Goal: Task Accomplishment & Management: Use online tool/utility

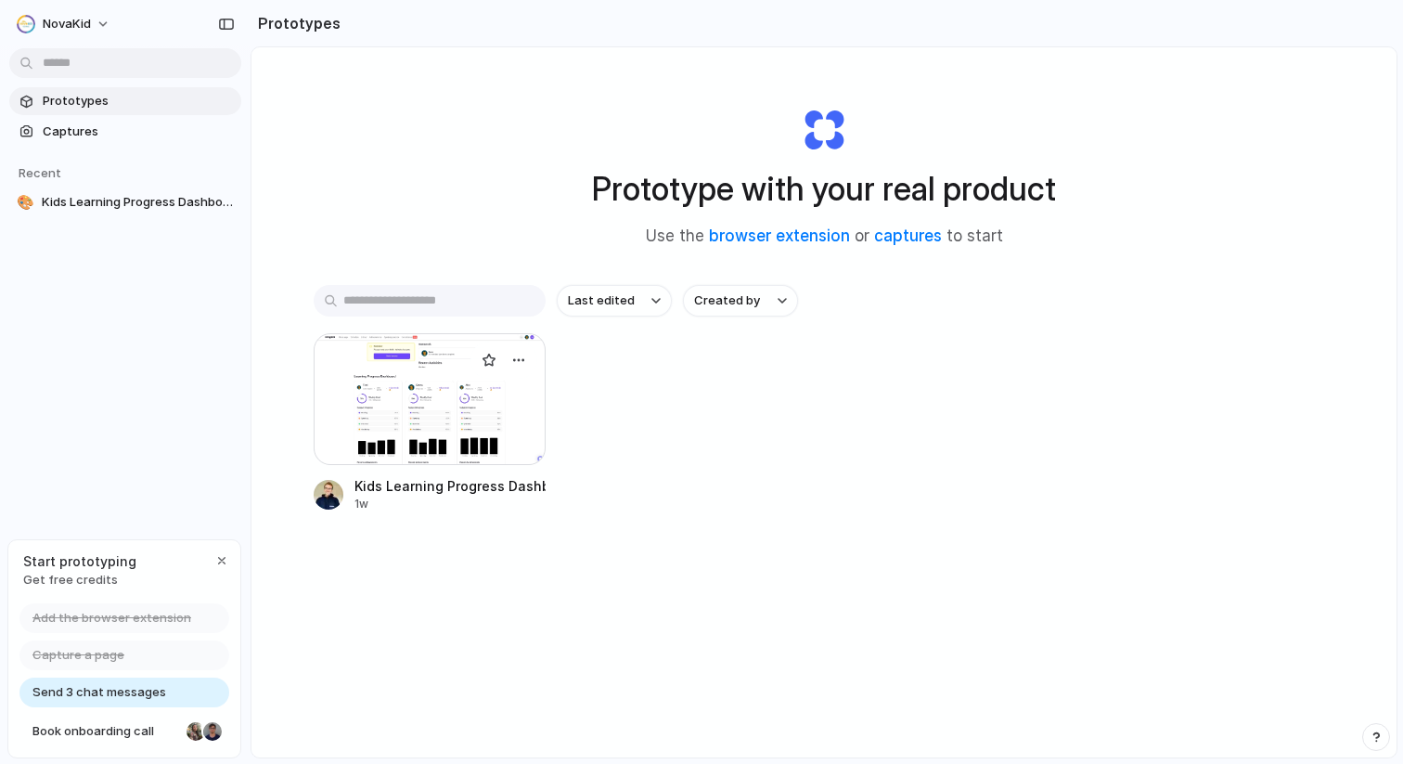
click at [481, 388] on div at bounding box center [430, 399] width 232 height 132
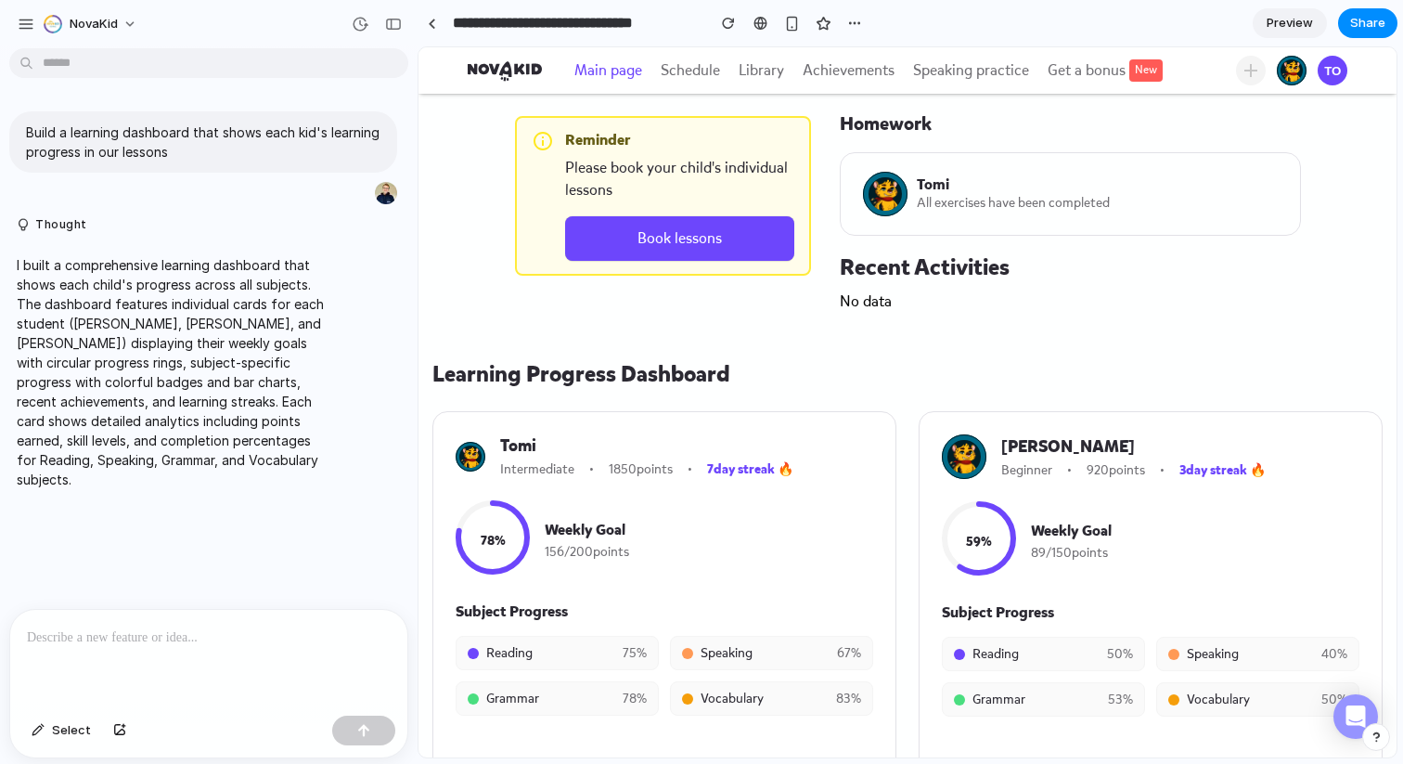
click at [616, 73] on span "Main page" at bounding box center [608, 71] width 68 height 26
click at [698, 73] on span "Schedule" at bounding box center [690, 71] width 59 height 26
click at [759, 76] on span "Library" at bounding box center [761, 71] width 45 height 26
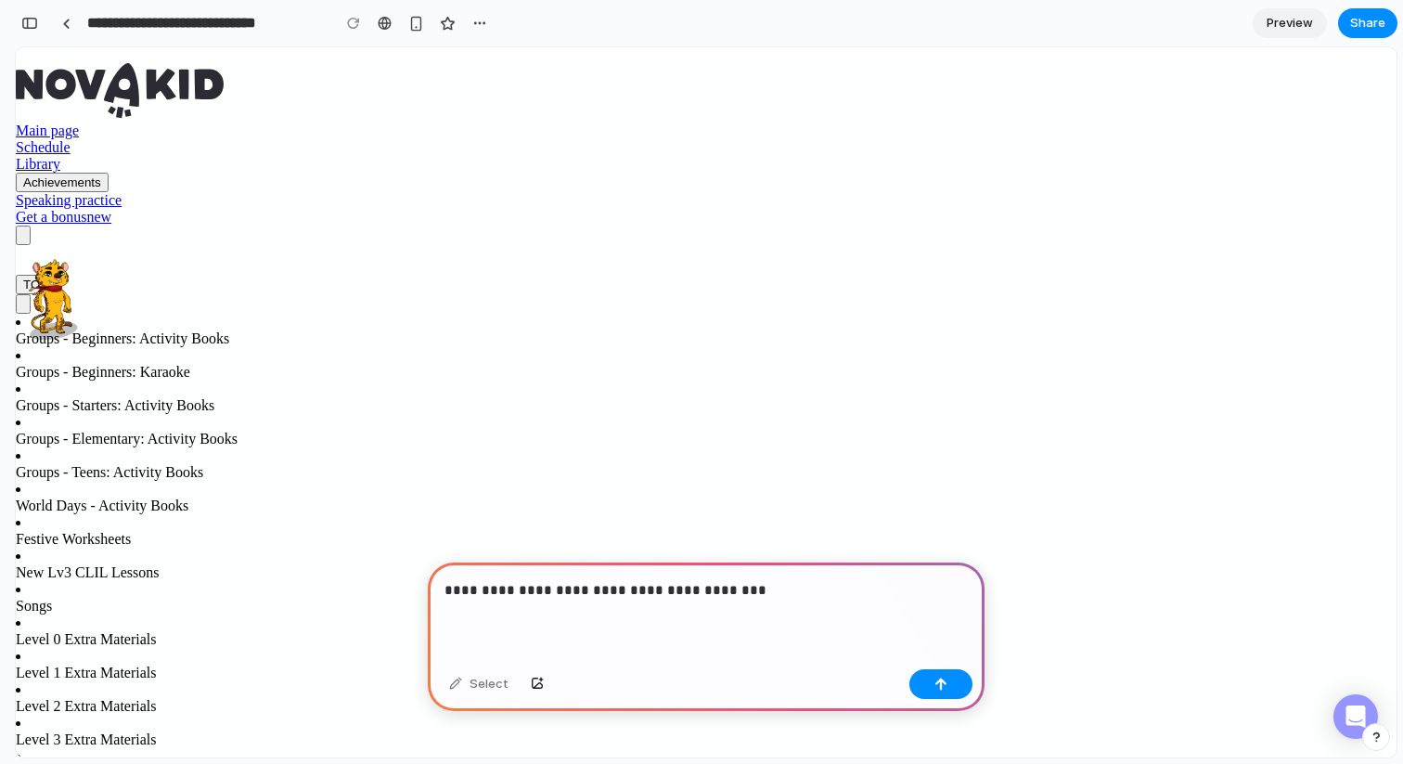
click at [774, 596] on p "**********" at bounding box center [705, 590] width 523 height 22
drag, startPoint x: 779, startPoint y: 592, endPoint x: 430, endPoint y: 599, distance: 349.9
click at [430, 599] on div "**********" at bounding box center [706, 611] width 557 height 99
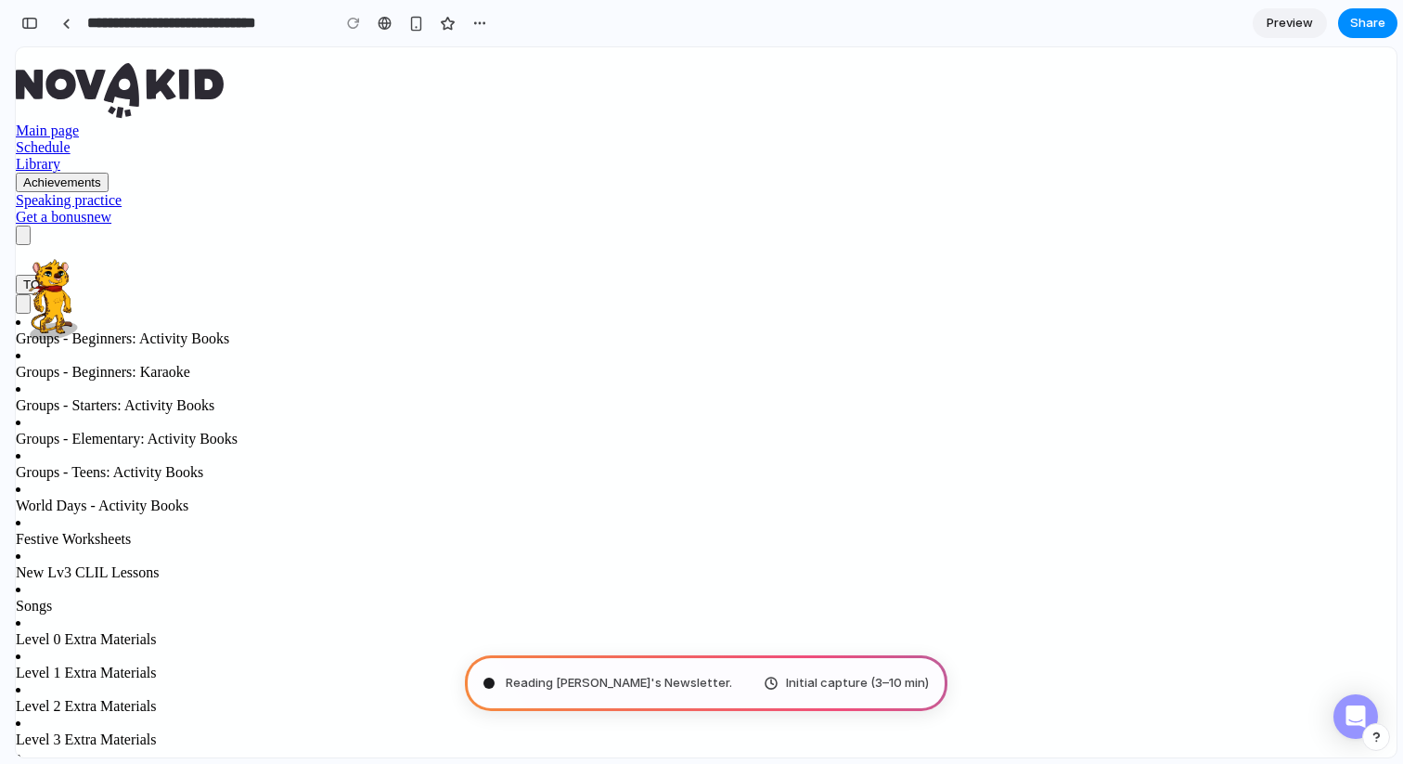
scroll to position [0, 0]
click at [190, 364] on span "Groups - Beginners: Karaoke" at bounding box center [103, 372] width 174 height 16
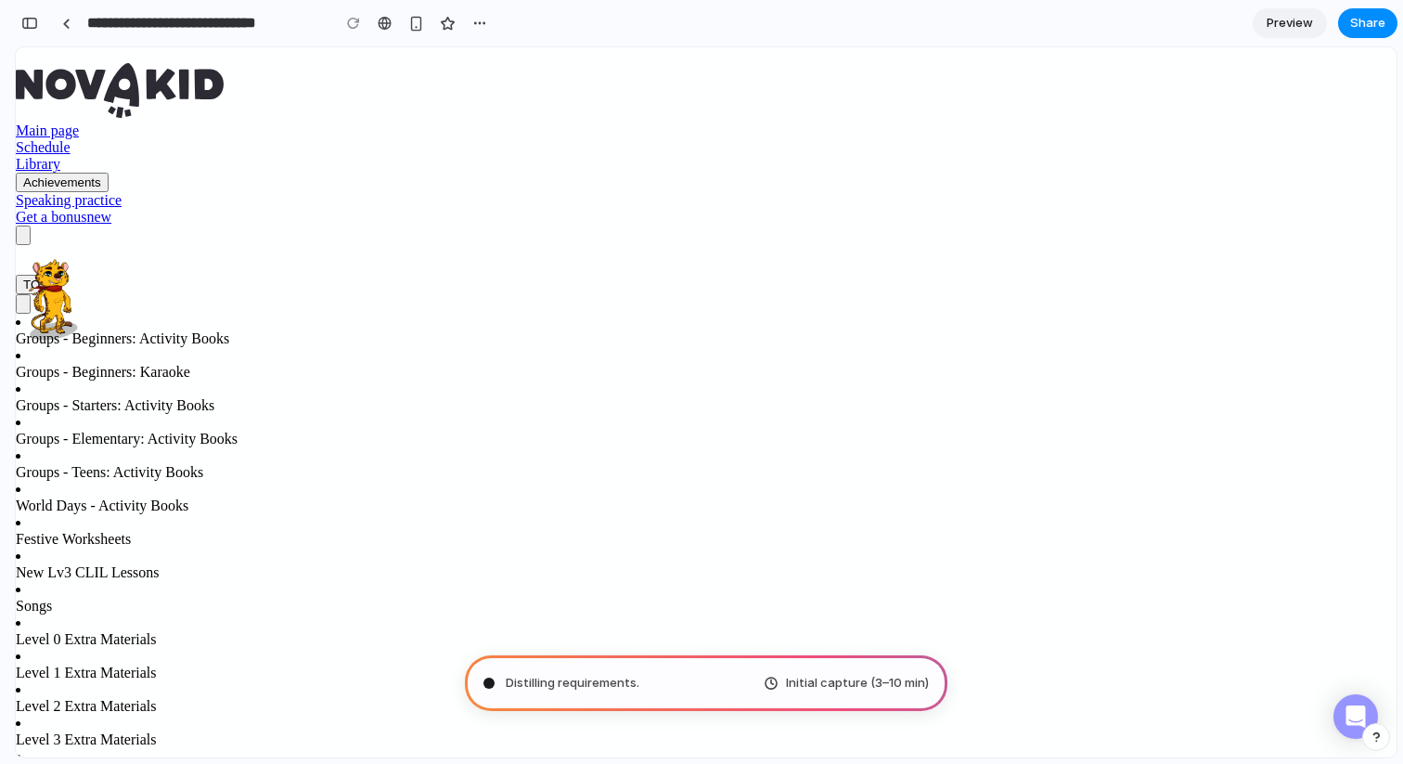
type input "**********"
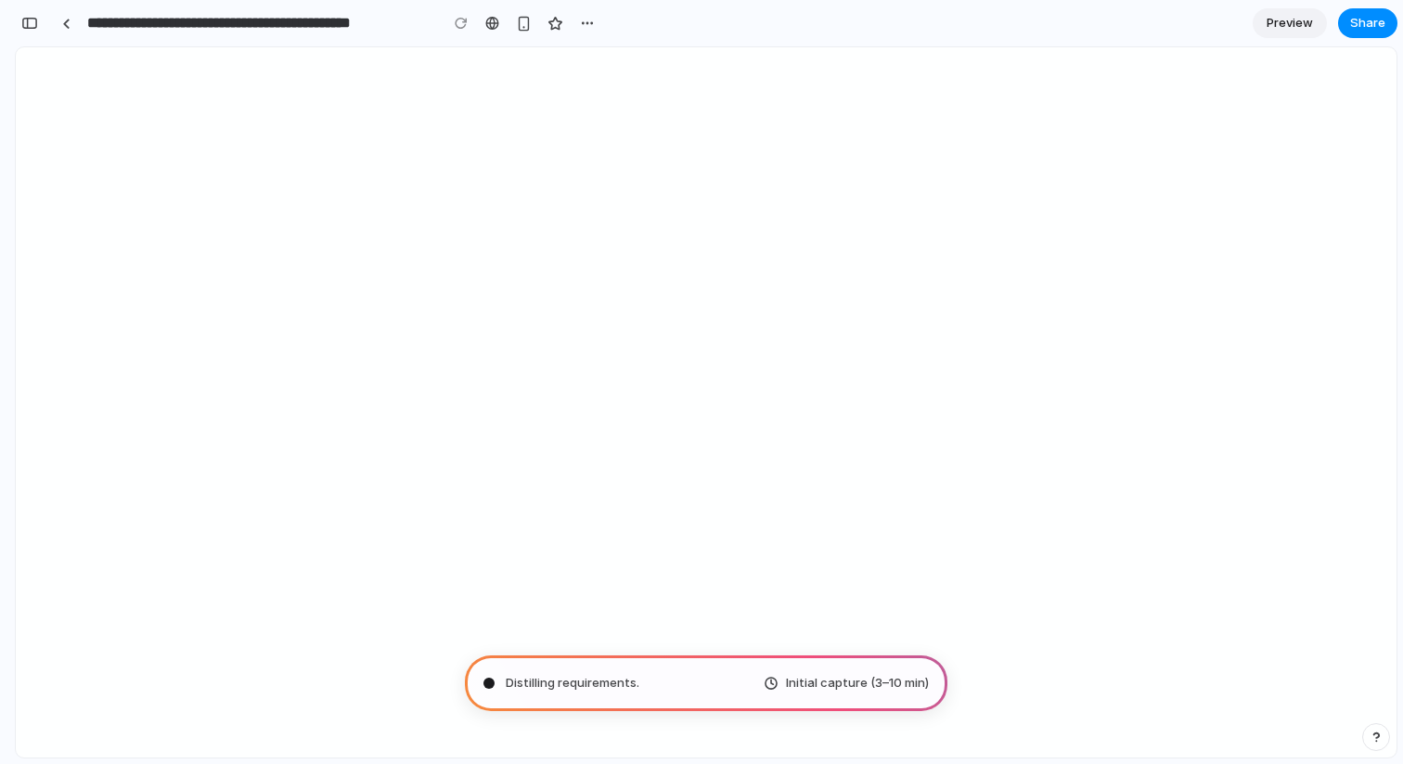
scroll to position [0, 0]
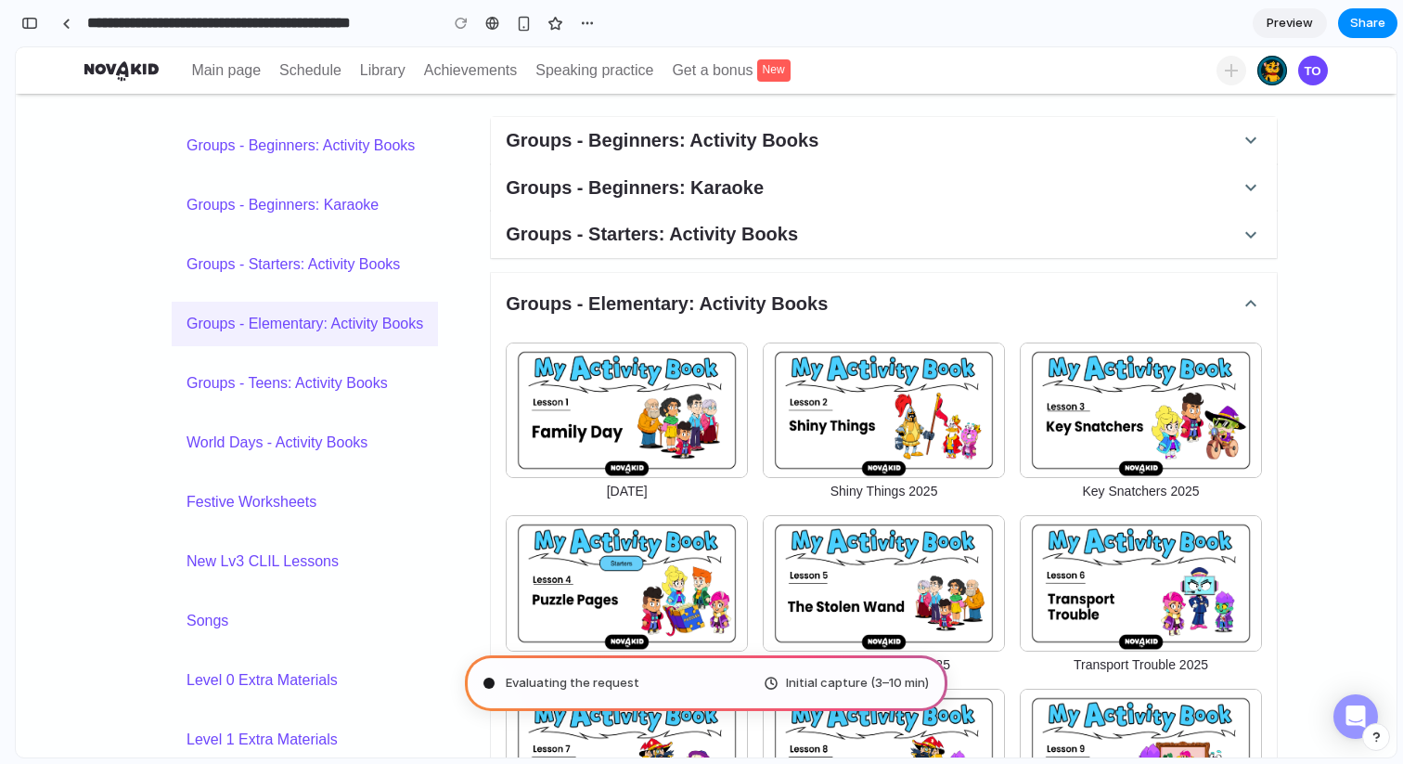
click at [628, 414] on img at bounding box center [627, 410] width 242 height 136
click at [714, 219] on button "Groups - Starters: Activity Books" at bounding box center [884, 234] width 786 height 47
click at [701, 175] on h5 "Groups - Beginners: Karaoke" at bounding box center [635, 187] width 258 height 25
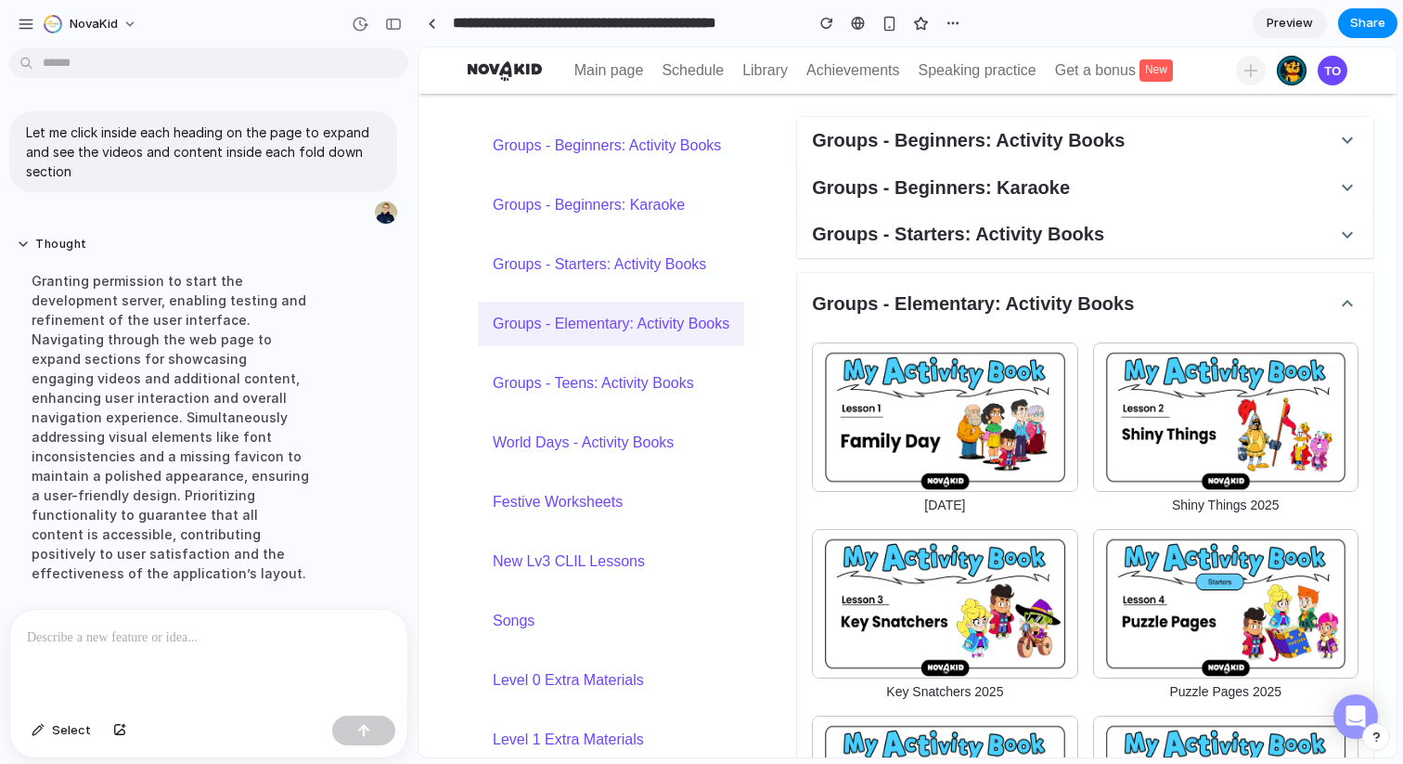
drag, startPoint x: 81, startPoint y: 277, endPoint x: 209, endPoint y: 293, distance: 129.1
click at [209, 293] on div "Granting permission to start the development server, enabling testing and refin…" at bounding box center [172, 427] width 310 height 334
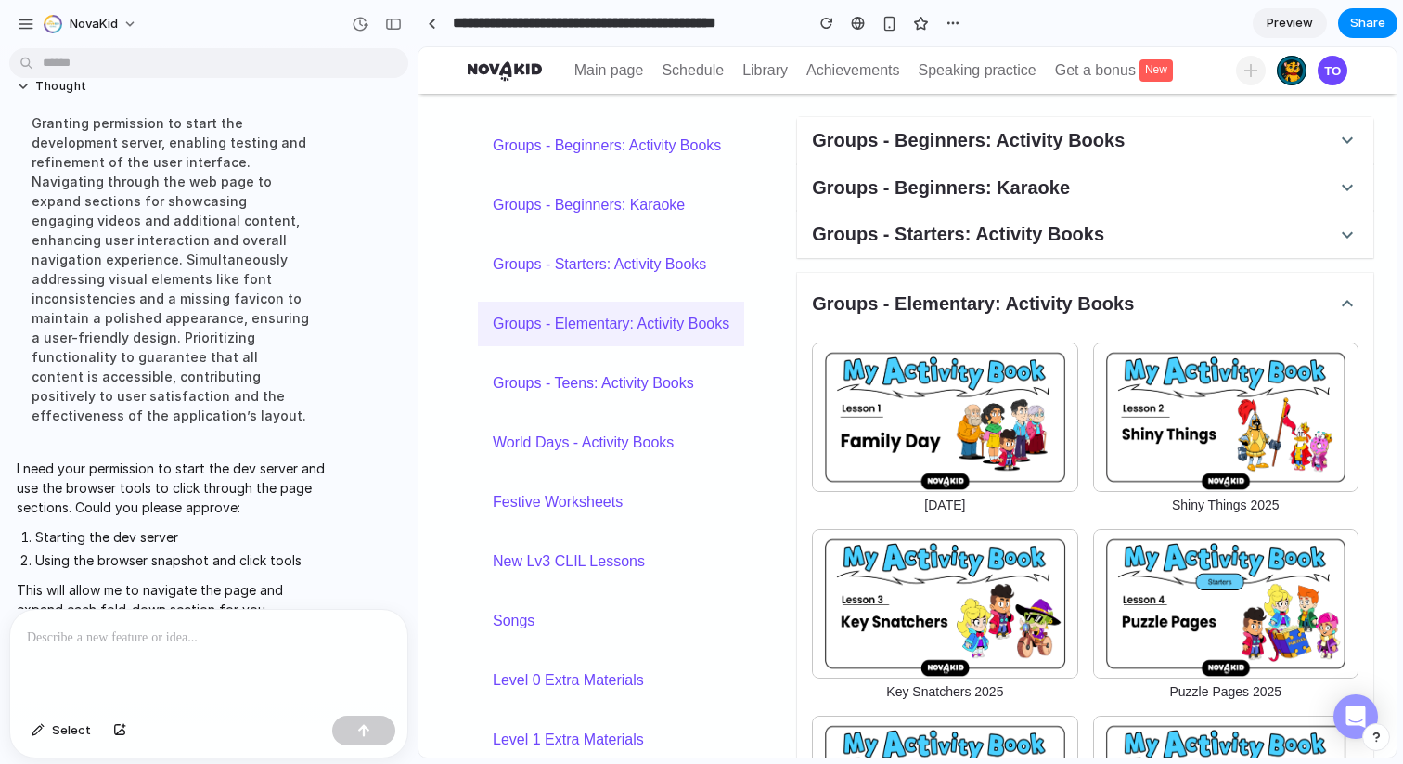
scroll to position [168, 0]
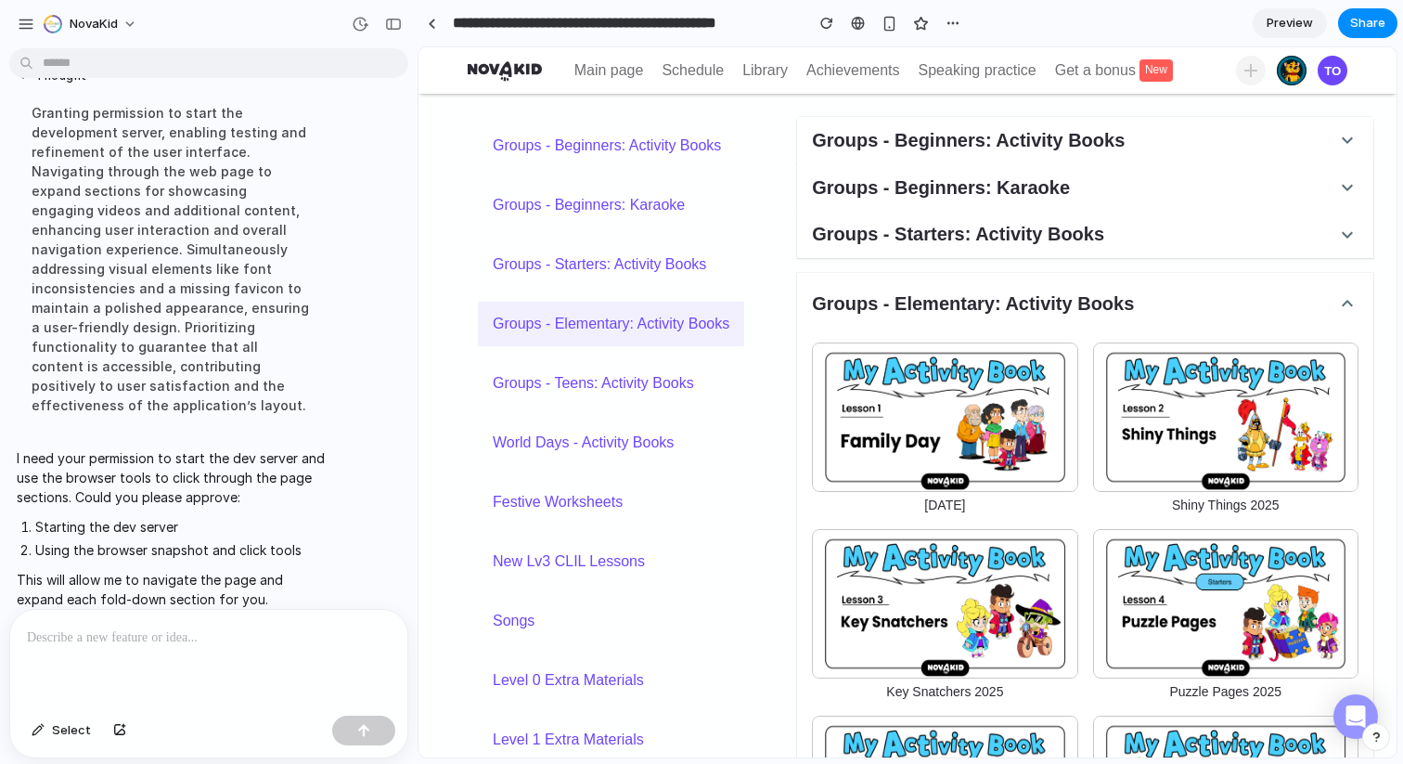
click at [908, 421] on img at bounding box center [944, 416] width 265 height 149
click at [950, 237] on h5 "Groups - Starters: Activity Books" at bounding box center [958, 234] width 292 height 25
click at [954, 178] on h5 "Groups - Beginners: Karaoke" at bounding box center [941, 187] width 258 height 25
click at [153, 657] on div at bounding box center [208, 659] width 397 height 98
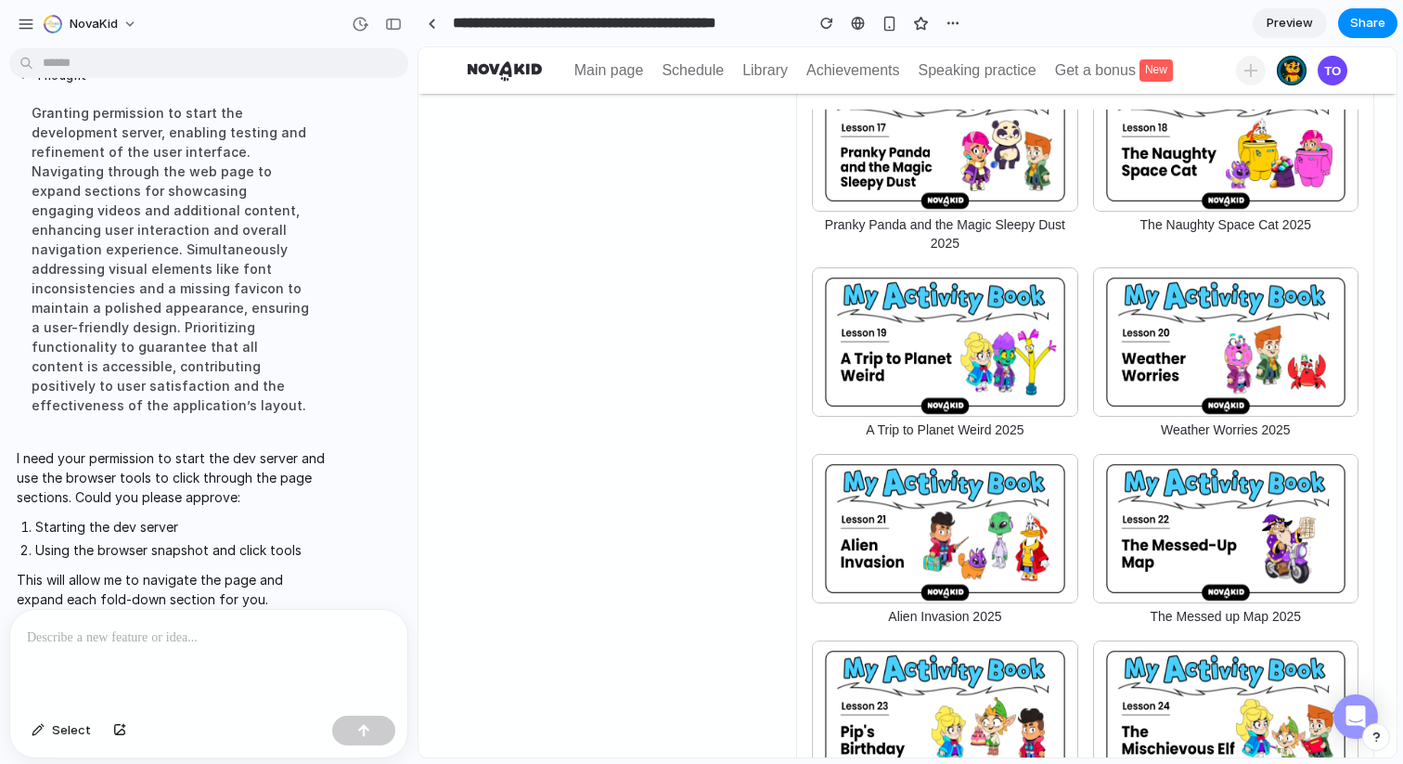
click at [923, 387] on img at bounding box center [944, 341] width 265 height 149
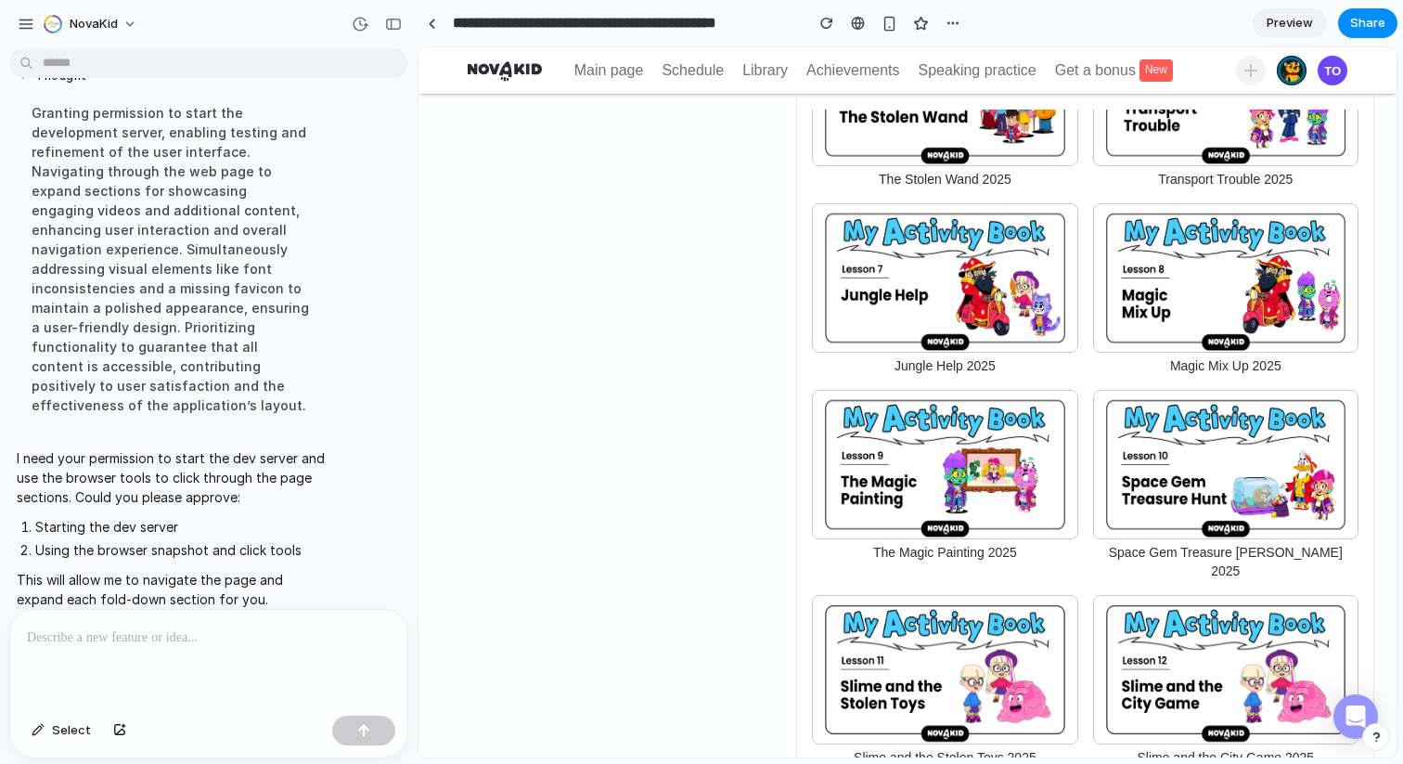
scroll to position [0, 0]
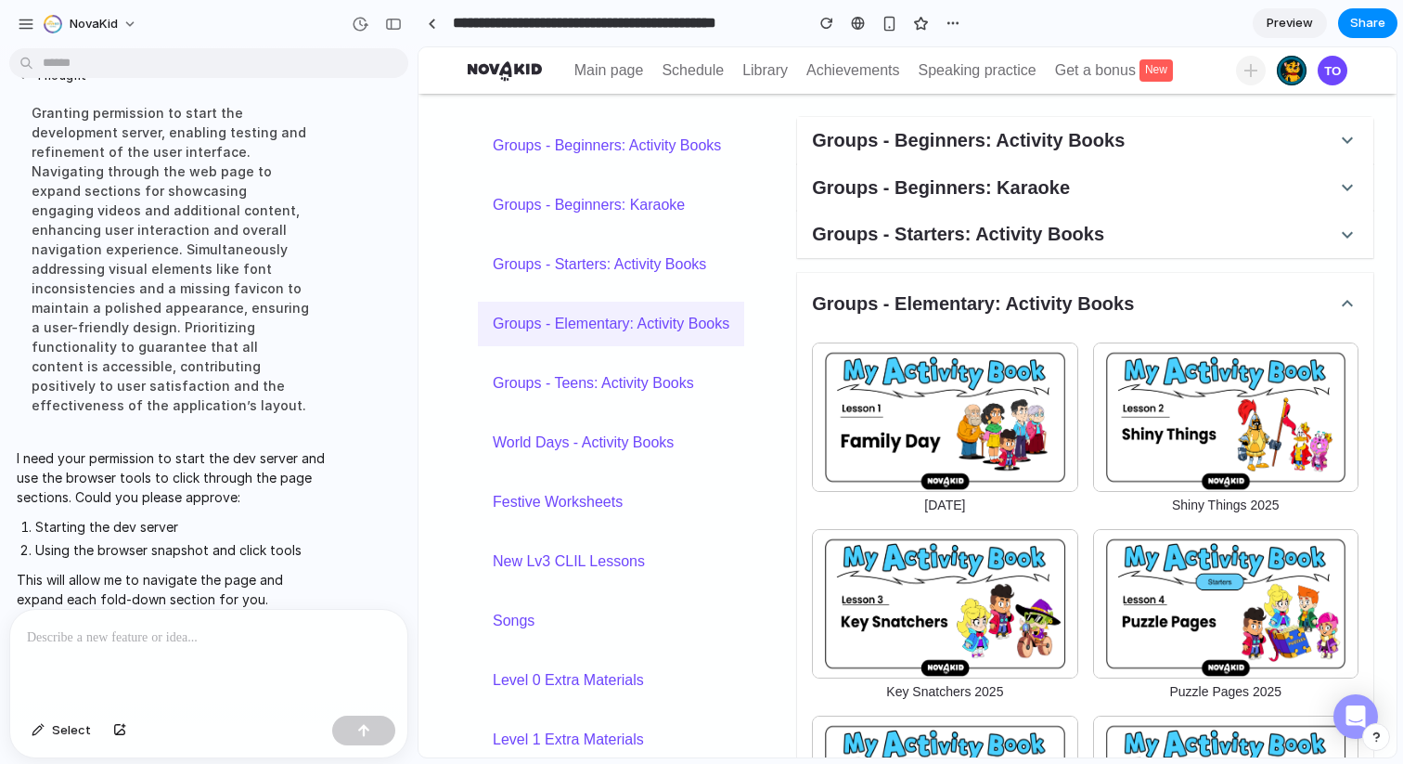
click at [194, 658] on div at bounding box center [208, 659] width 397 height 98
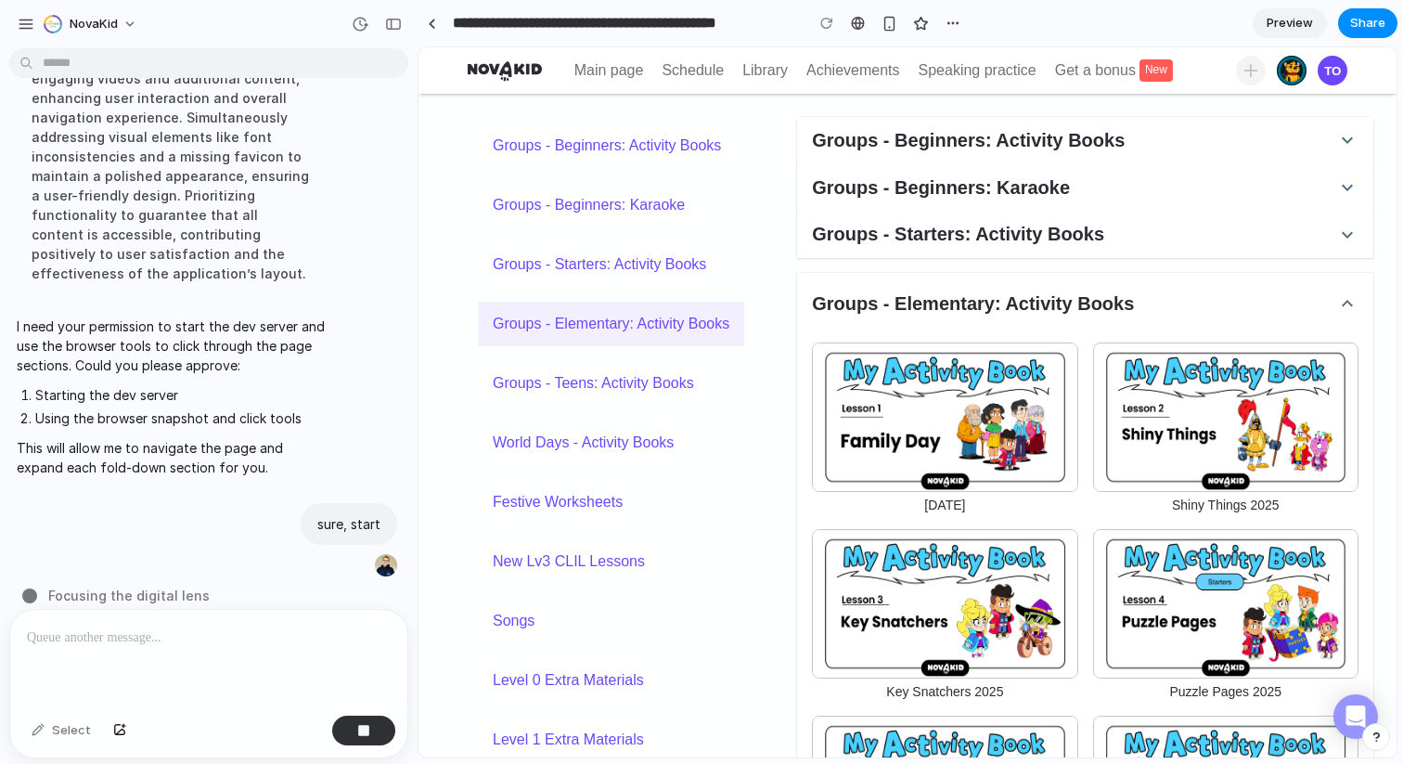
click at [625, 392] on span "Groups - Teens: Activity Books" at bounding box center [611, 383] width 237 height 22
click at [637, 456] on link "World Days - Activity Books" at bounding box center [611, 442] width 266 height 45
click at [1021, 228] on h5 "Groups - Starters: Activity Books" at bounding box center [958, 234] width 292 height 25
click at [1008, 177] on h5 "Groups - Beginners: Karaoke" at bounding box center [941, 187] width 258 height 25
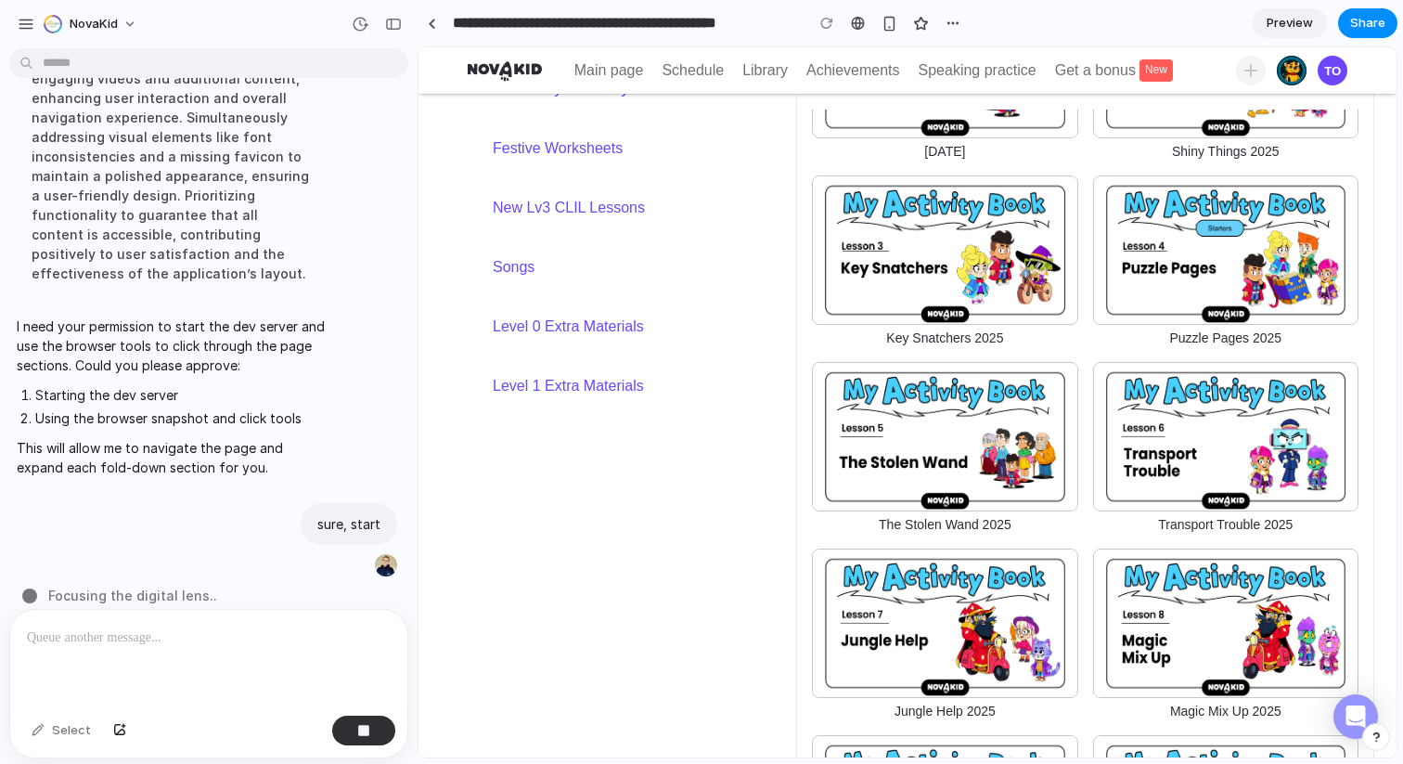
scroll to position [0, 0]
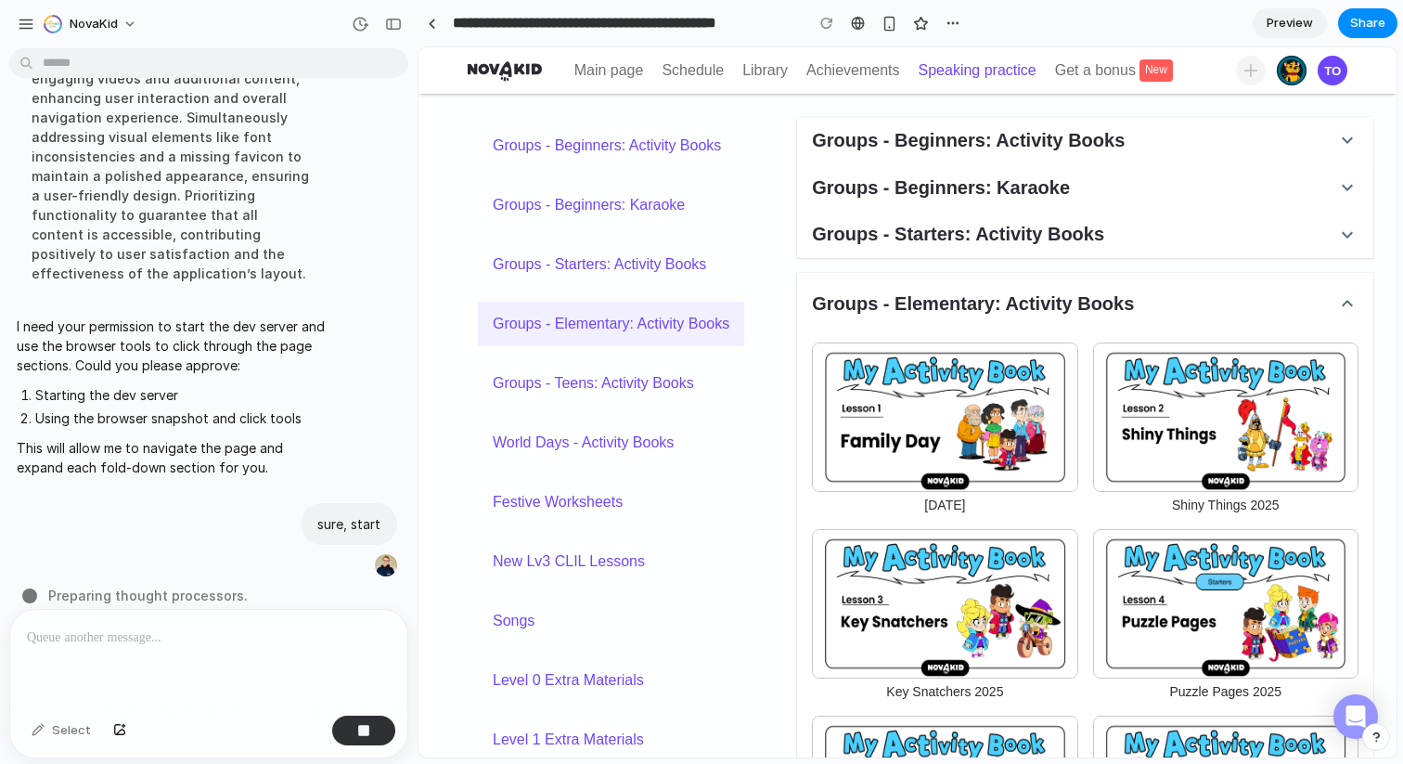
click at [998, 61] on span "Speaking practice" at bounding box center [978, 71] width 118 height 26
click at [1123, 71] on div "Get a bonus new" at bounding box center [1114, 71] width 118 height 26
click at [1333, 71] on div "TO" at bounding box center [1333, 71] width 30 height 30
click at [1288, 21] on span "Preview" at bounding box center [1290, 23] width 46 height 19
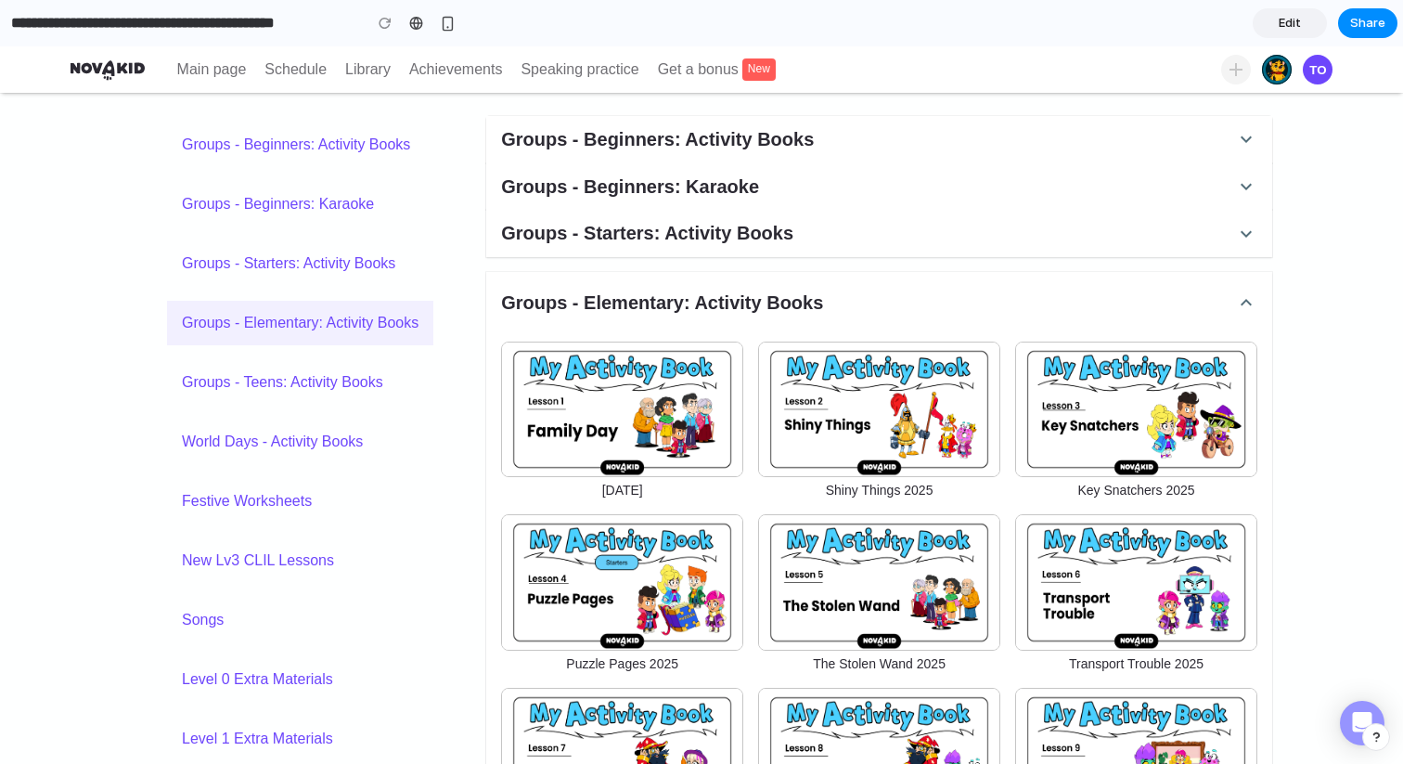
click at [651, 374] on img at bounding box center [622, 409] width 242 height 136
click at [655, 211] on button "Groups - Starters: Activity Books" at bounding box center [879, 233] width 786 height 47
click at [1281, 29] on span "Edit" at bounding box center [1290, 23] width 22 height 19
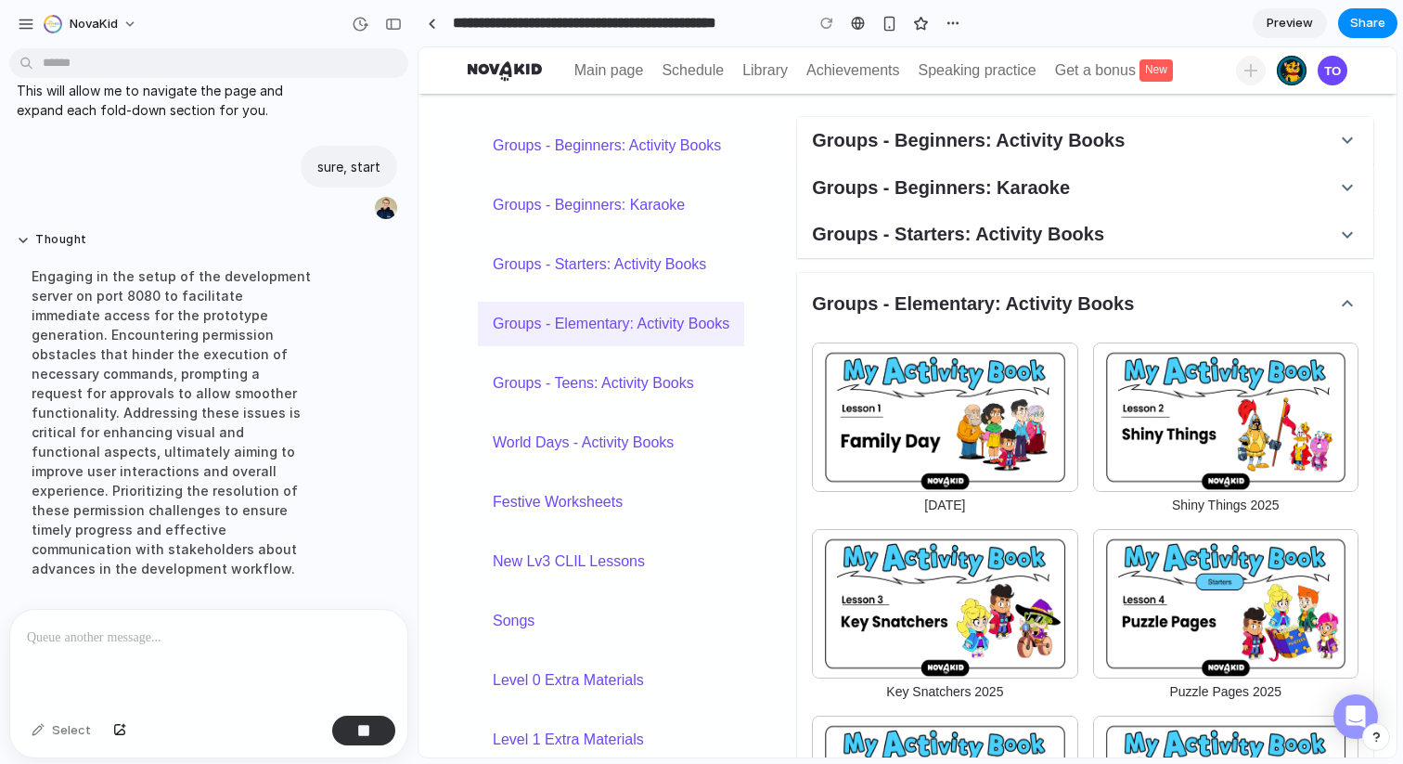
scroll to position [357, 0]
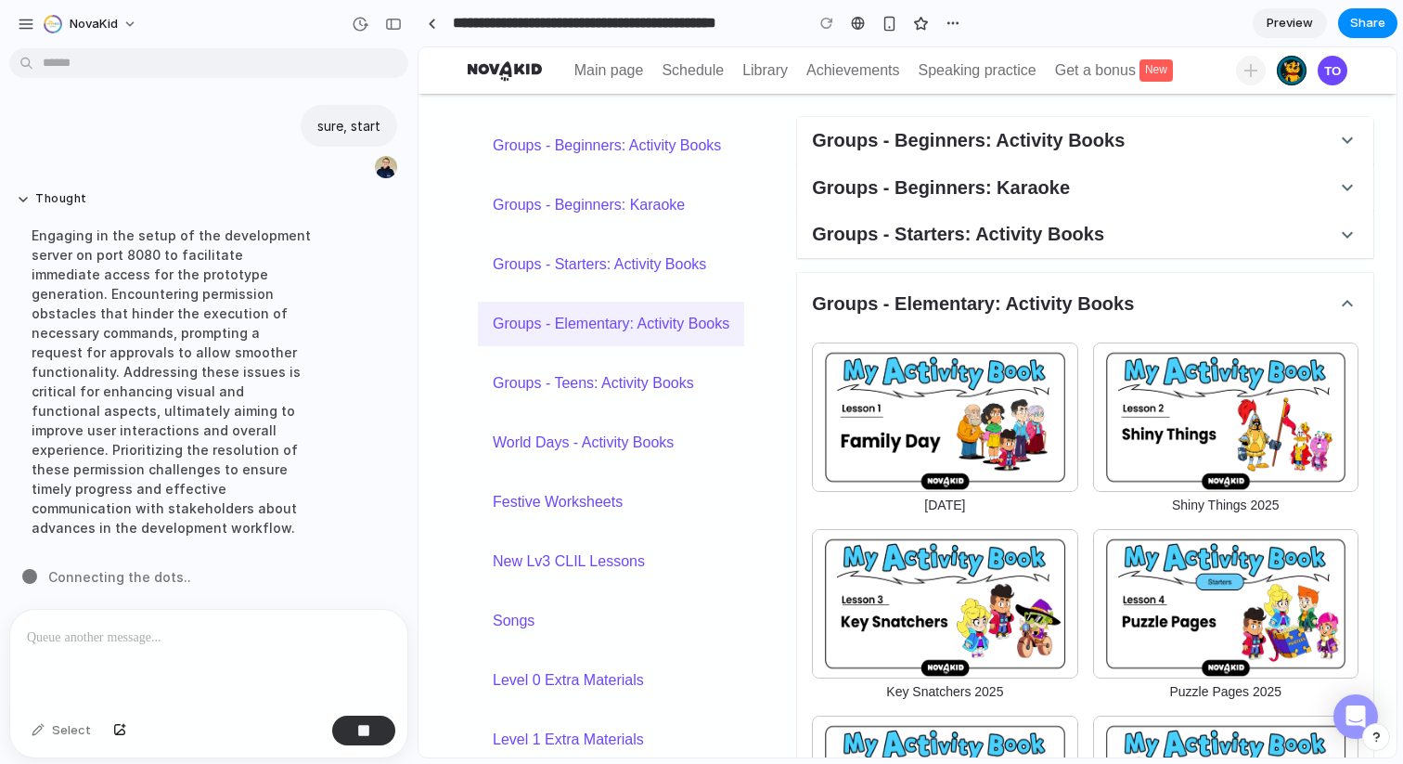
click at [930, 240] on h5 "Groups - Starters: Activity Books" at bounding box center [958, 234] width 292 height 25
click at [935, 191] on h5 "Groups - Beginners: Karaoke" at bounding box center [941, 187] width 258 height 25
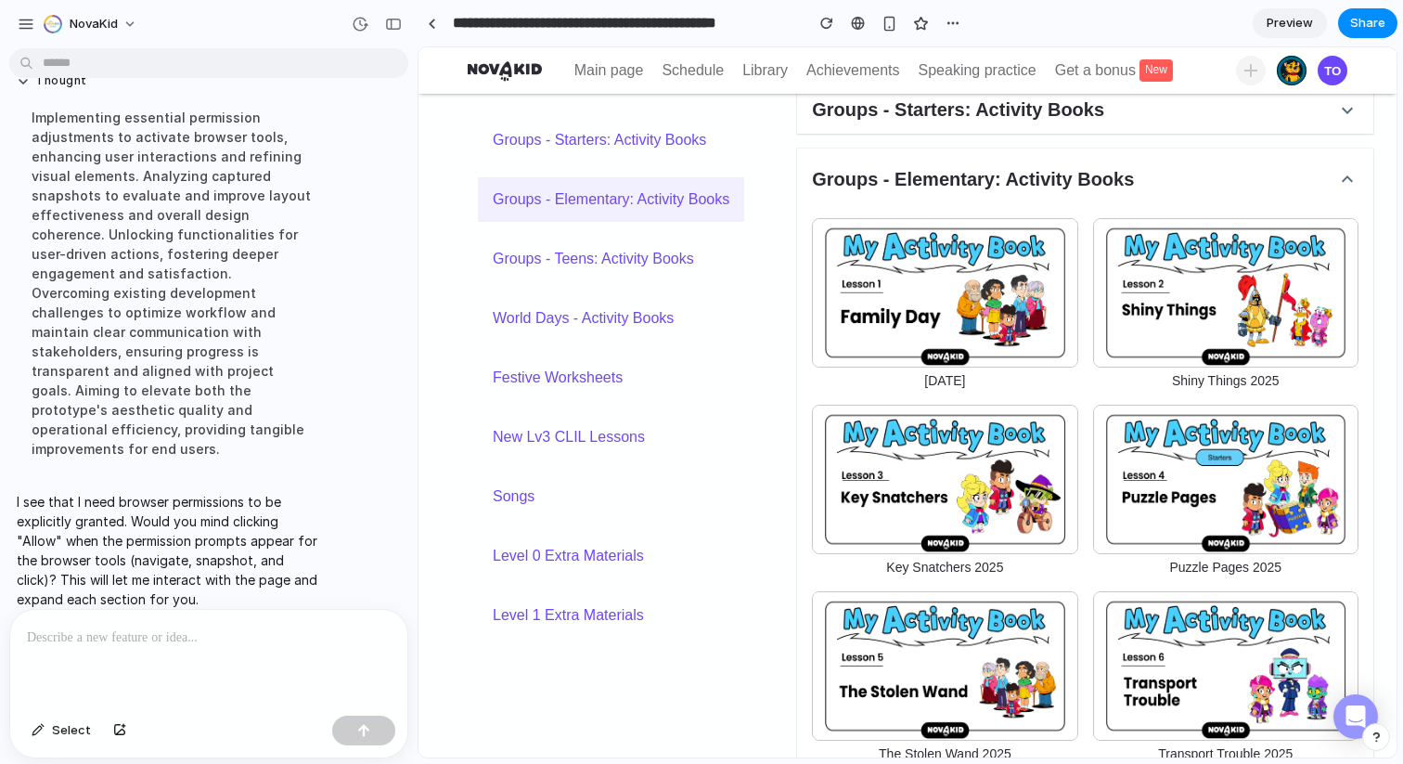
scroll to position [0, 0]
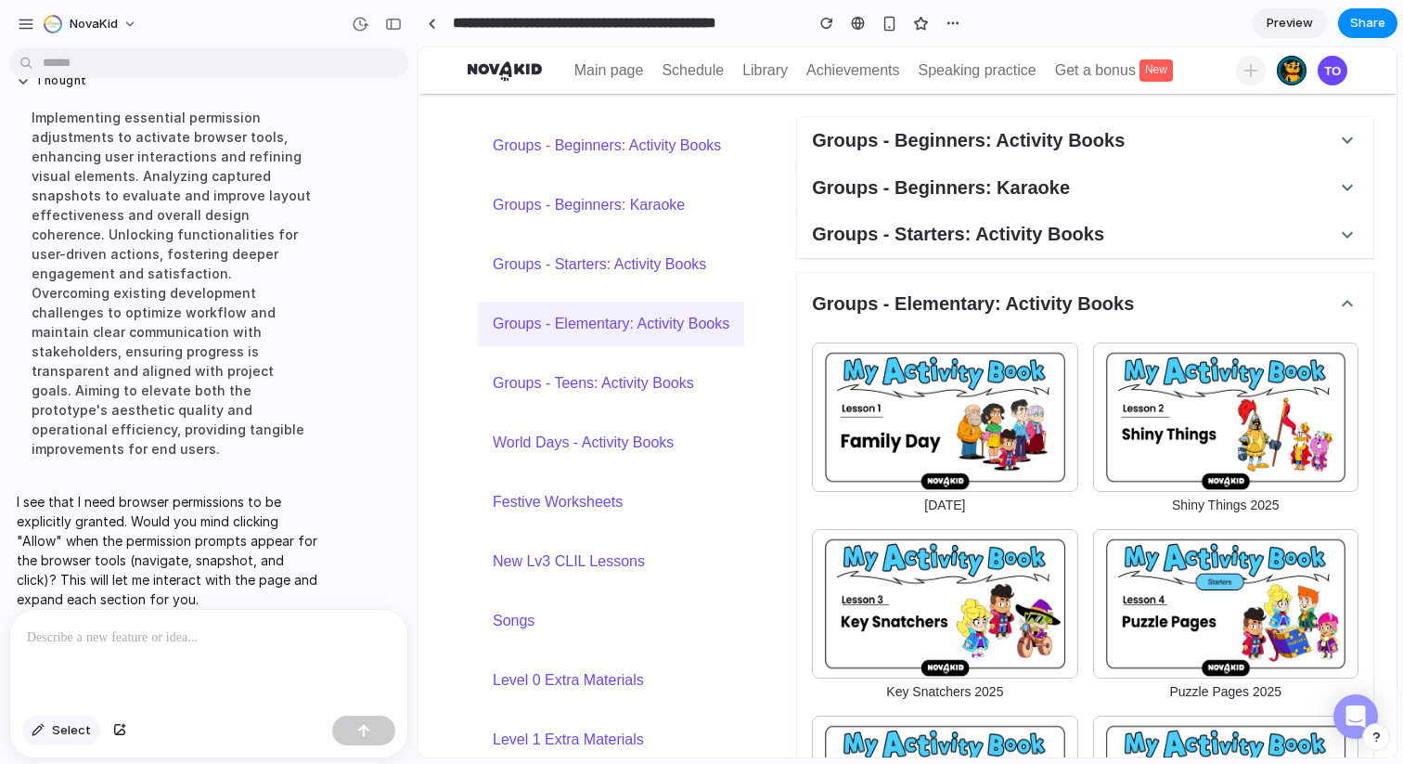
click at [54, 735] on span "Select" at bounding box center [71, 730] width 39 height 19
click at [47, 729] on button "Select" at bounding box center [61, 730] width 78 height 30
click at [58, 721] on span "Select" at bounding box center [71, 730] width 39 height 19
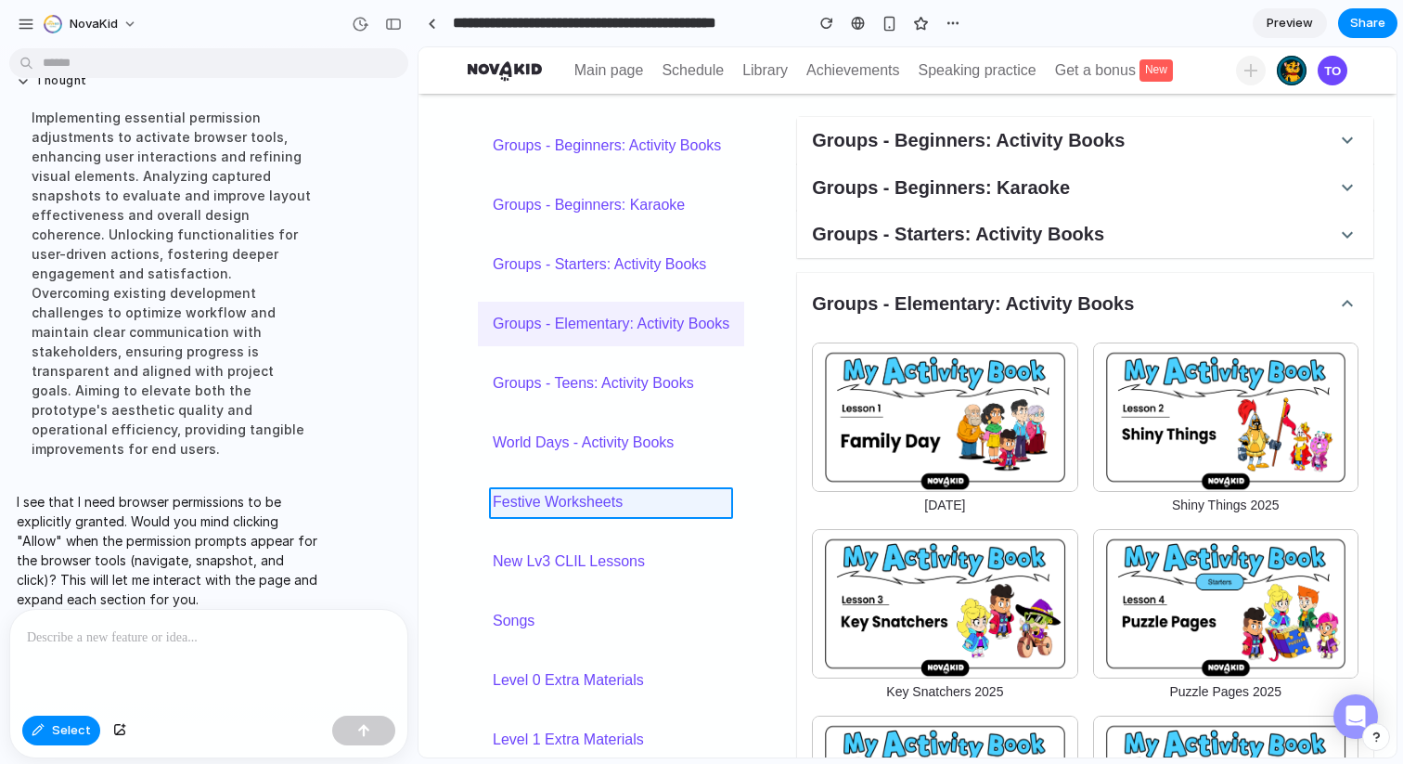
click at [638, 507] on div at bounding box center [907, 402] width 977 height 709
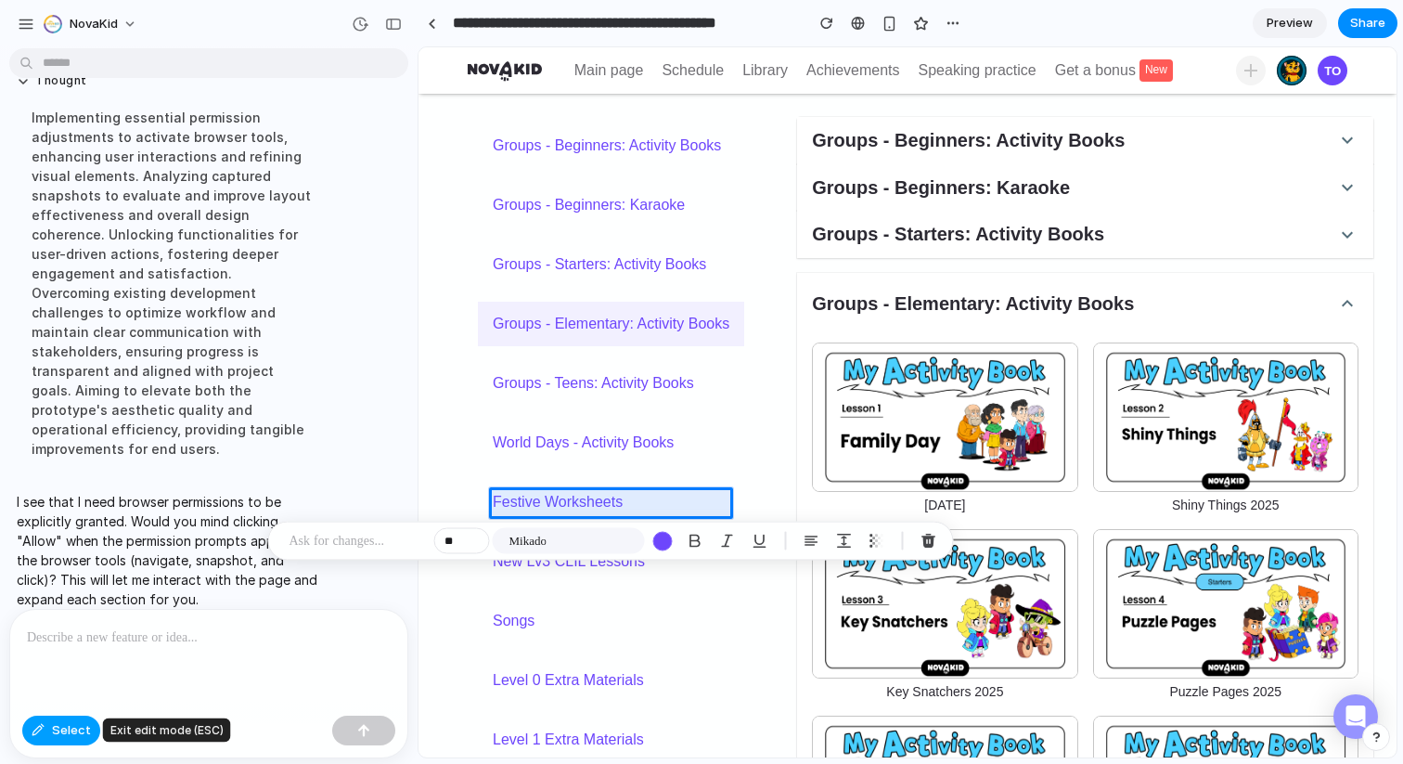
click at [31, 729] on button "Select" at bounding box center [61, 730] width 78 height 30
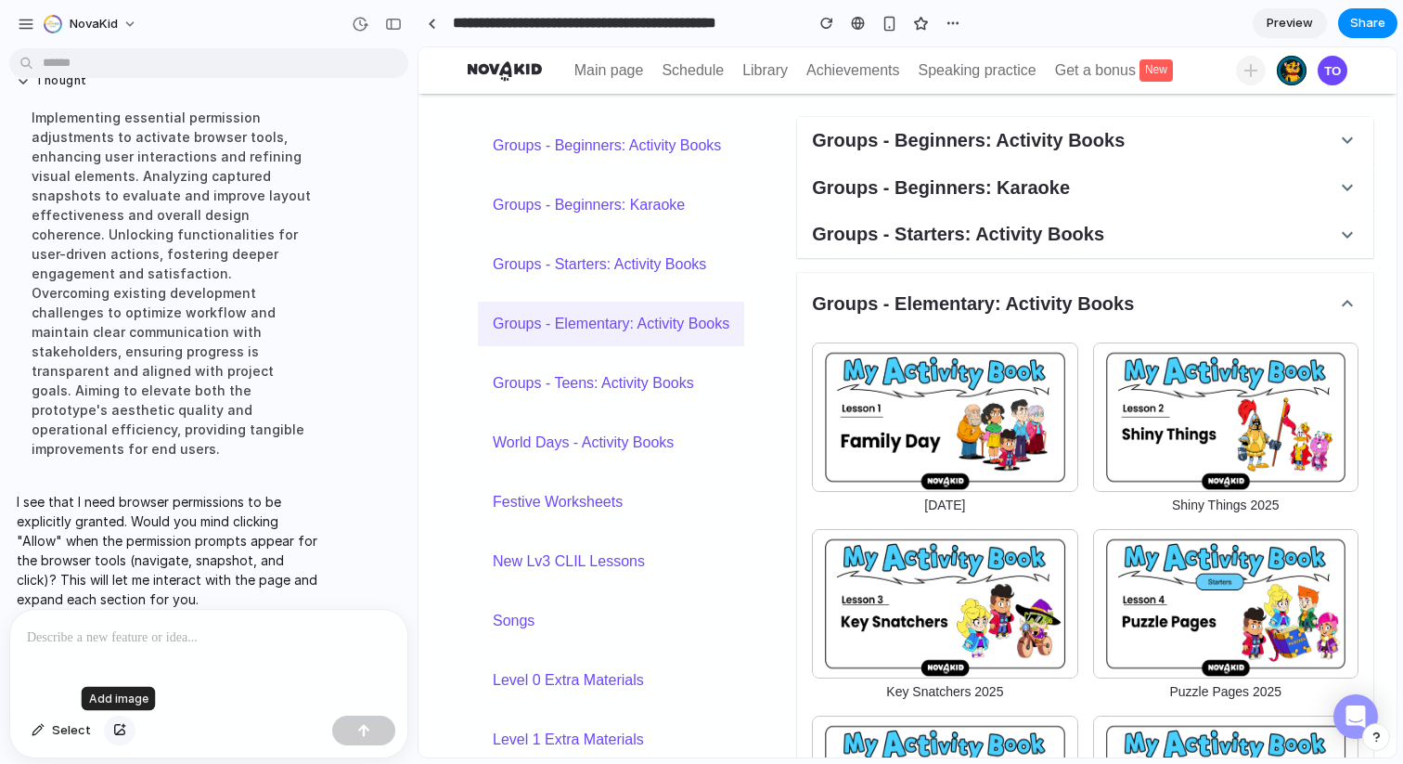
click at [118, 728] on div "button" at bounding box center [119, 730] width 13 height 11
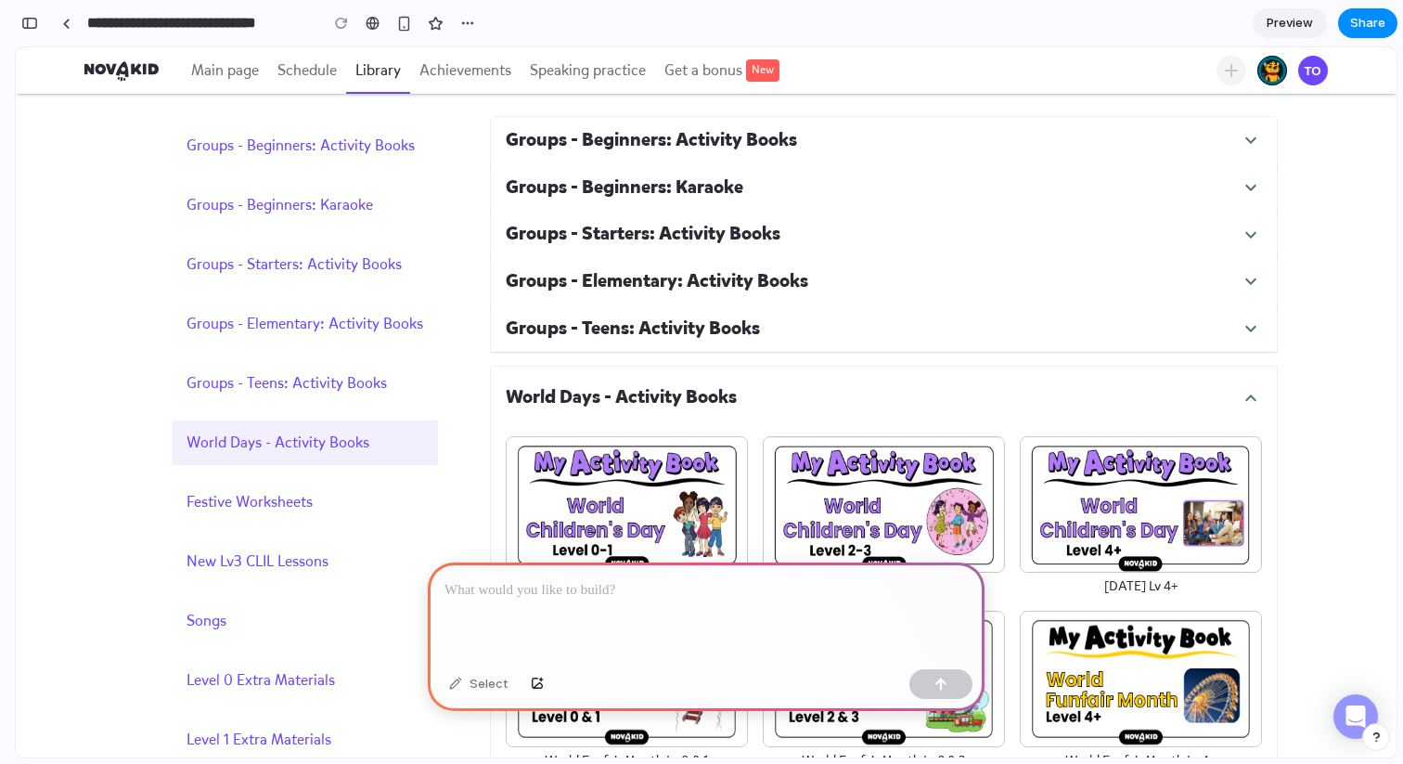
scroll to position [249, 0]
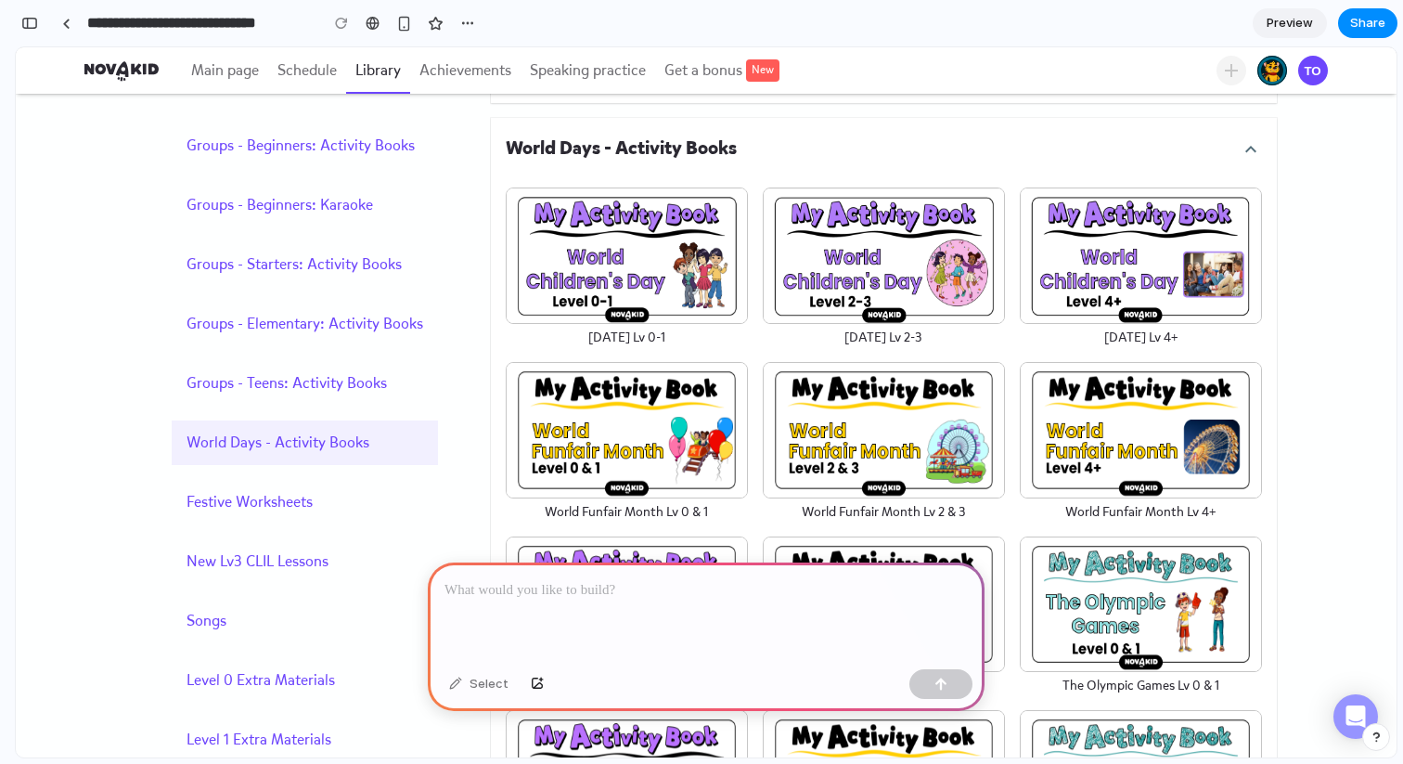
click at [927, 258] on img at bounding box center [884, 255] width 242 height 136
click at [916, 323] on img at bounding box center [884, 255] width 242 height 136
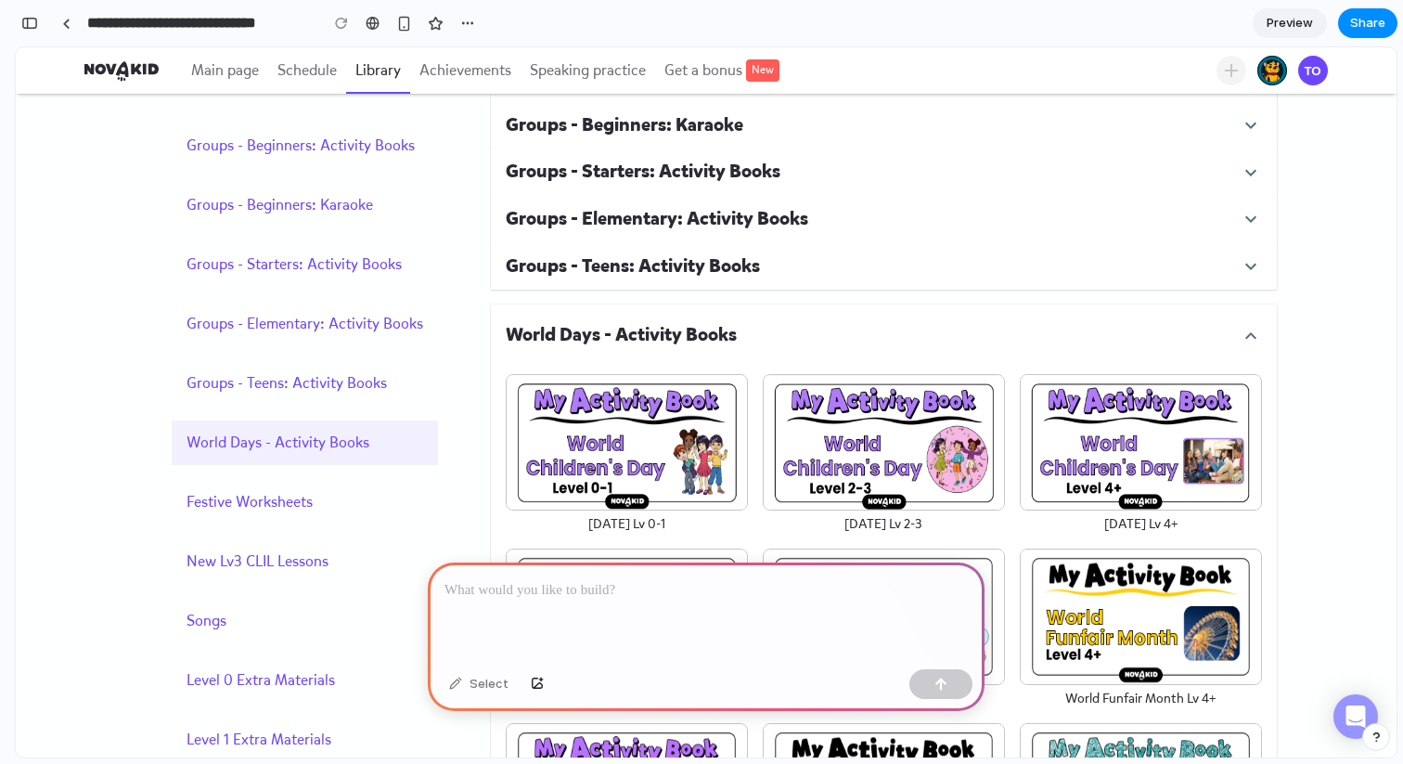
scroll to position [0, 0]
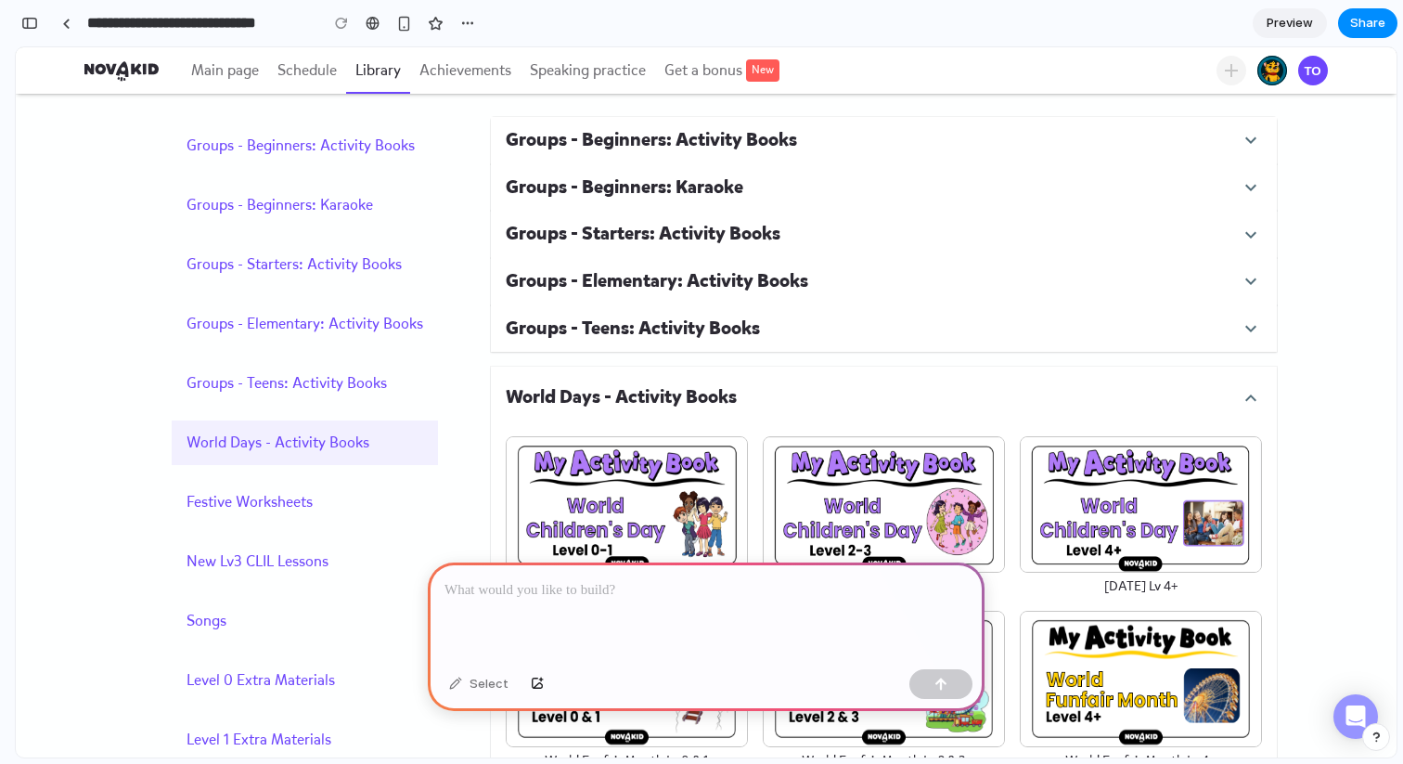
click at [769, 342] on button "Groups - Teens: Activity Books" at bounding box center [884, 328] width 786 height 47
click at [1249, 391] on icon "button" at bounding box center [1251, 398] width 22 height 22
click at [1252, 398] on icon "button" at bounding box center [1251, 398] width 22 height 22
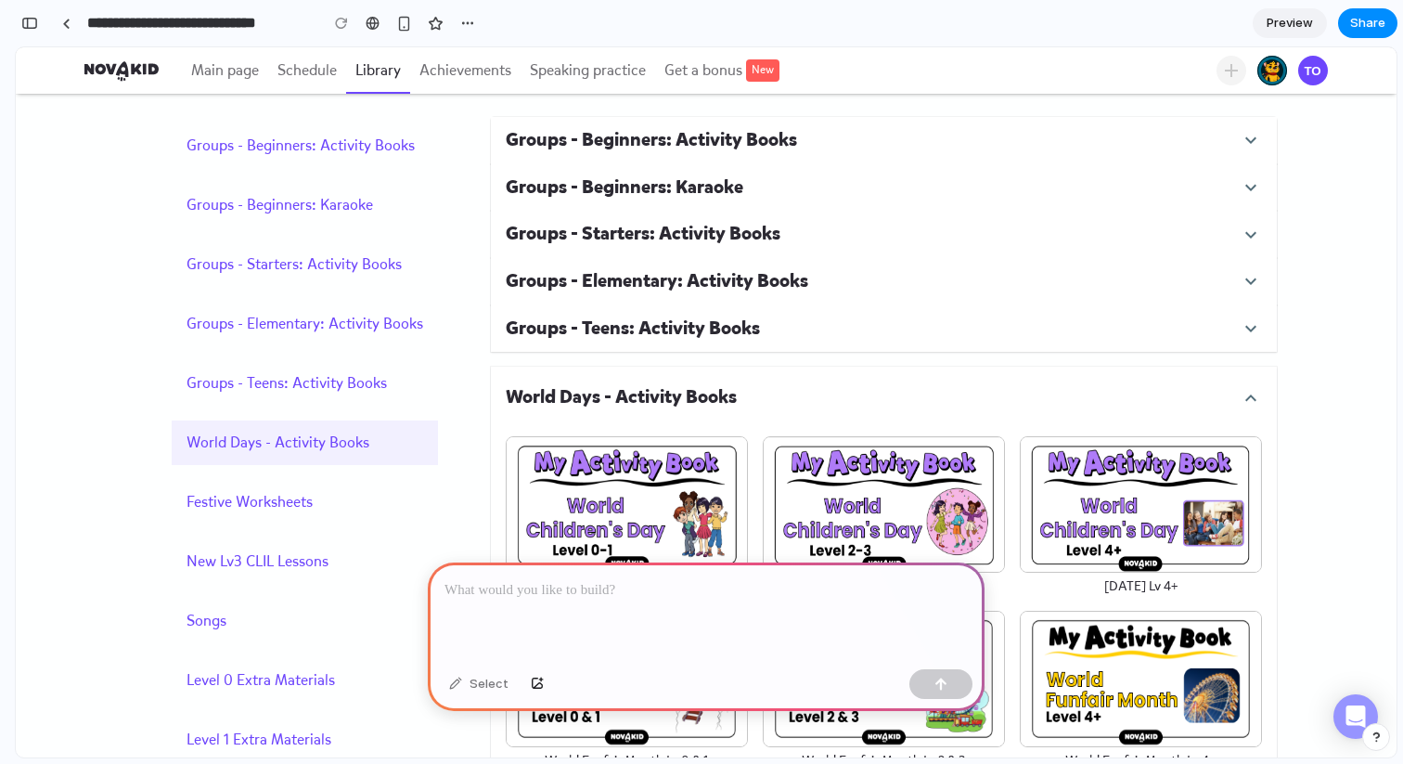
click at [584, 600] on div at bounding box center [706, 611] width 557 height 99
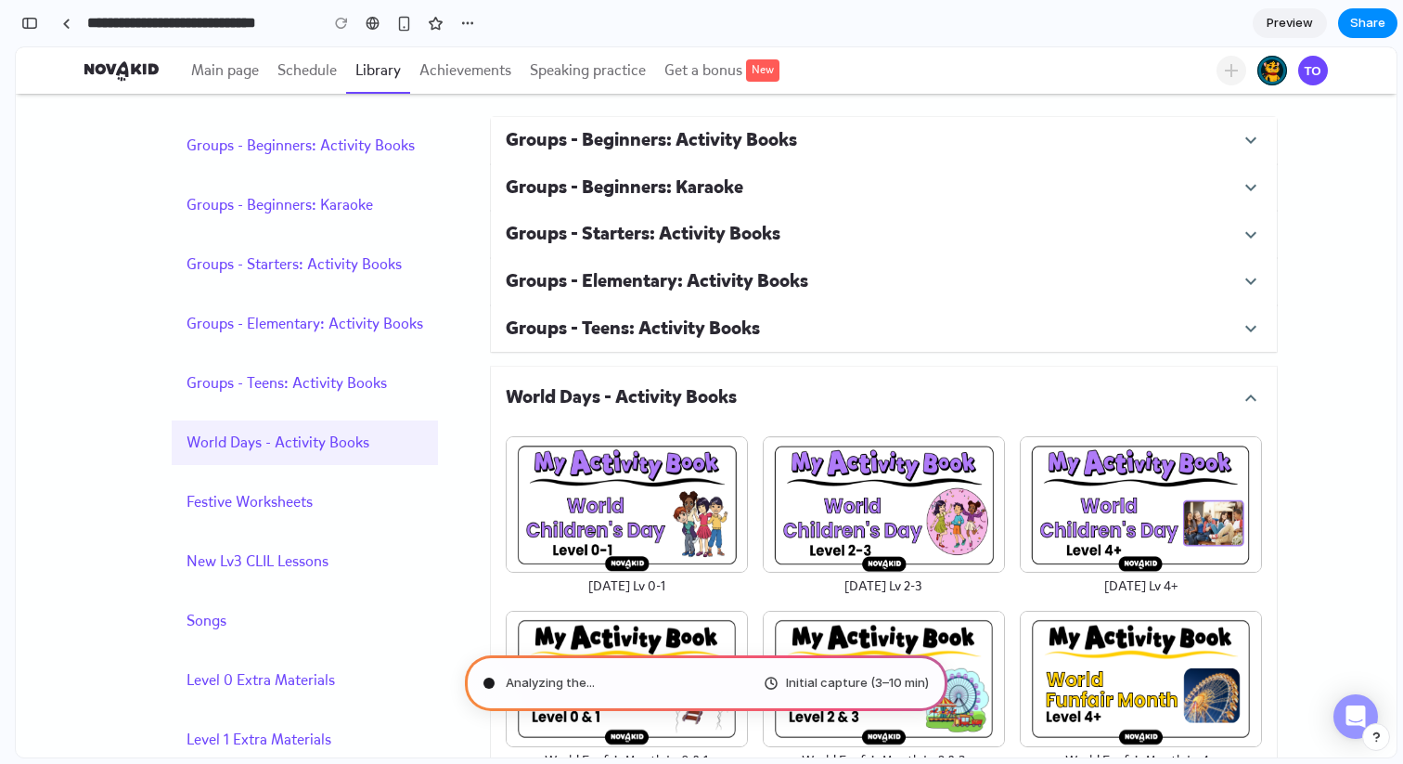
type input "**********"
